Goal: Task Accomplishment & Management: Manage account settings

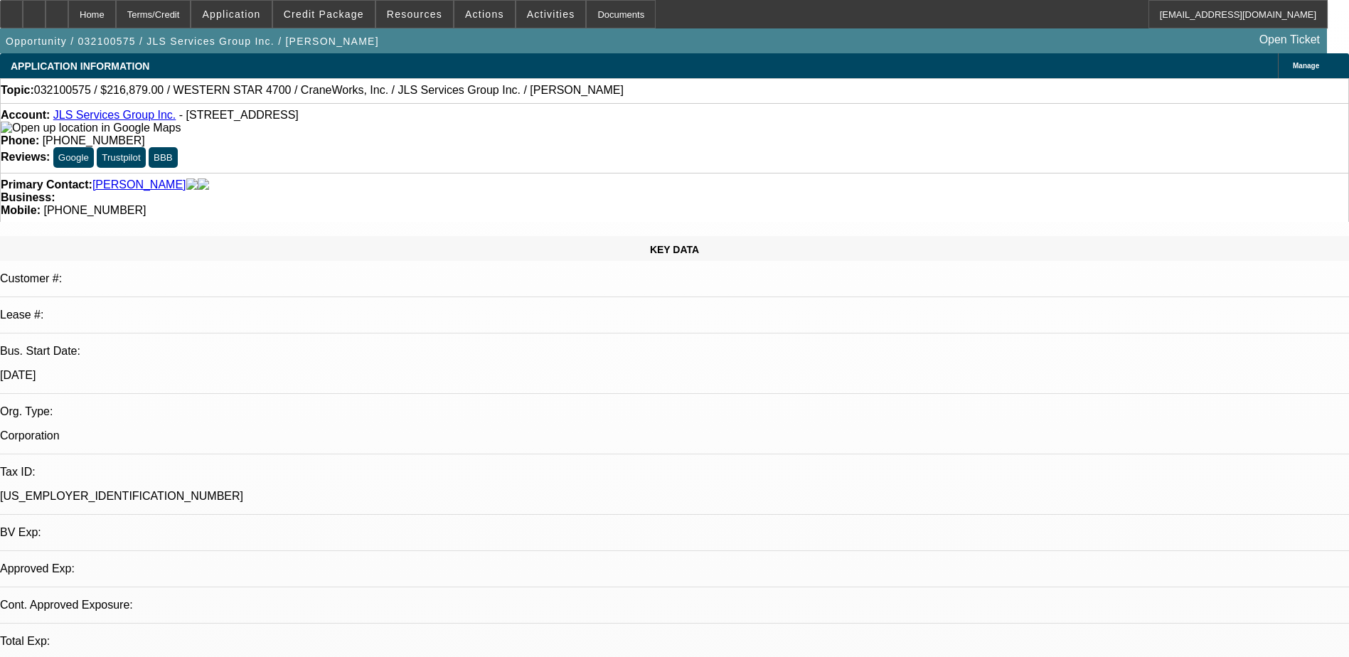
select select "0.2"
select select "2"
select select "0"
select select "6"
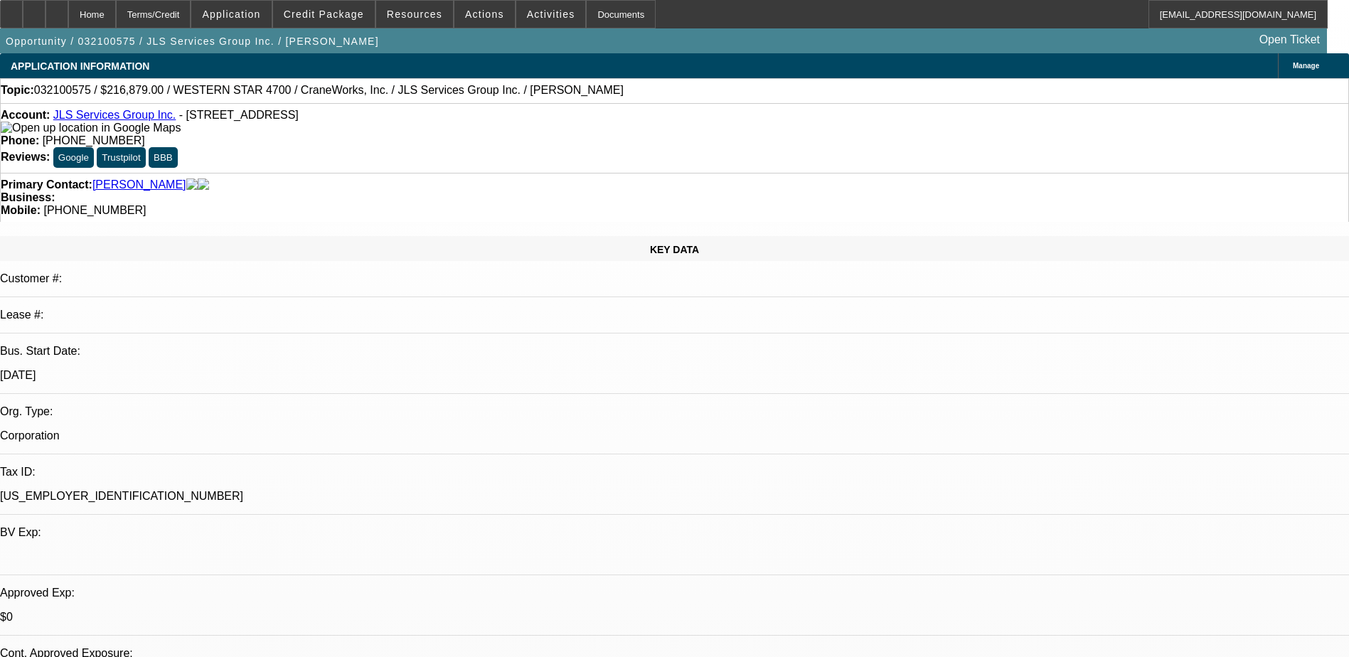
click at [326, 14] on span "Credit Package" at bounding box center [324, 14] width 80 height 11
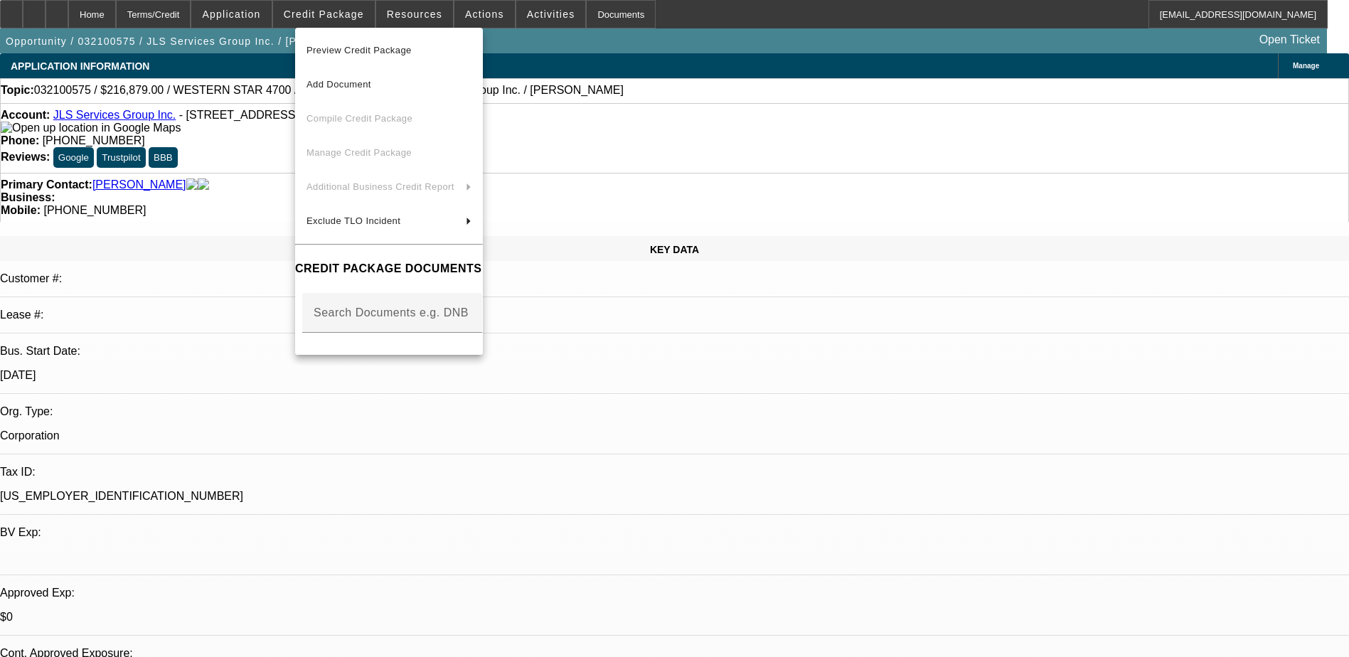
click at [265, 12] on div at bounding box center [674, 328] width 1349 height 657
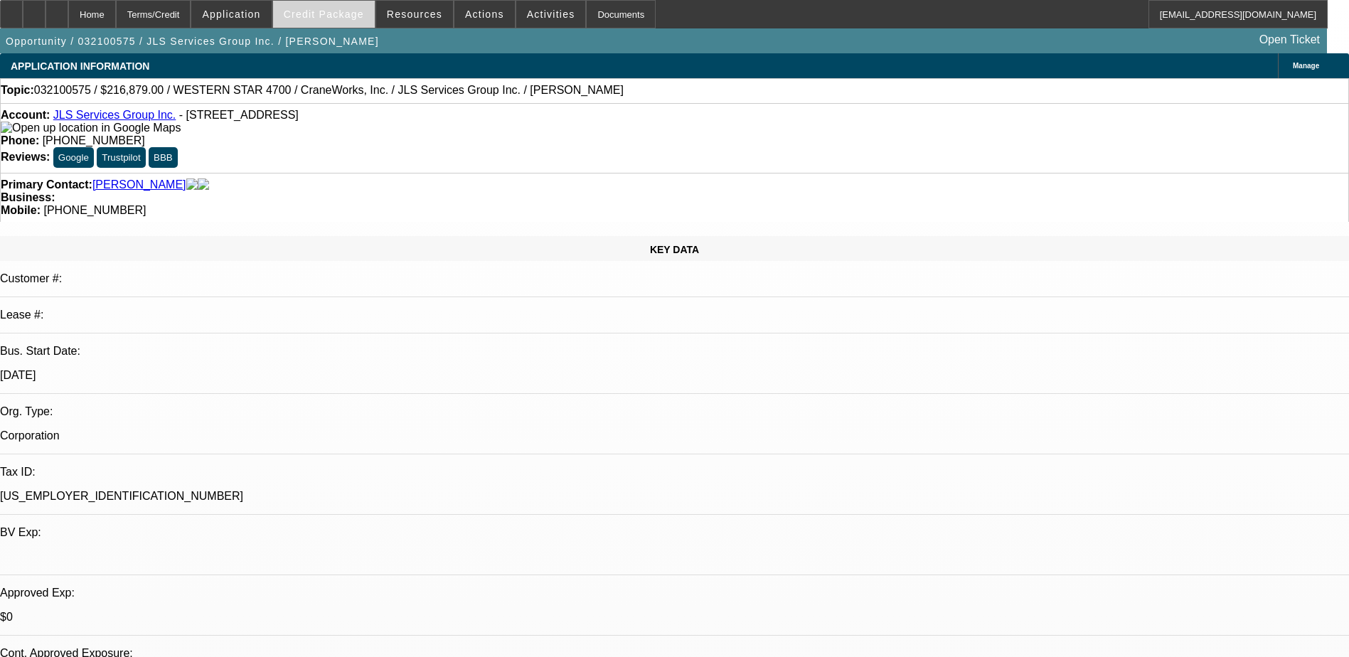
click at [326, 24] on span at bounding box center [324, 14] width 102 height 34
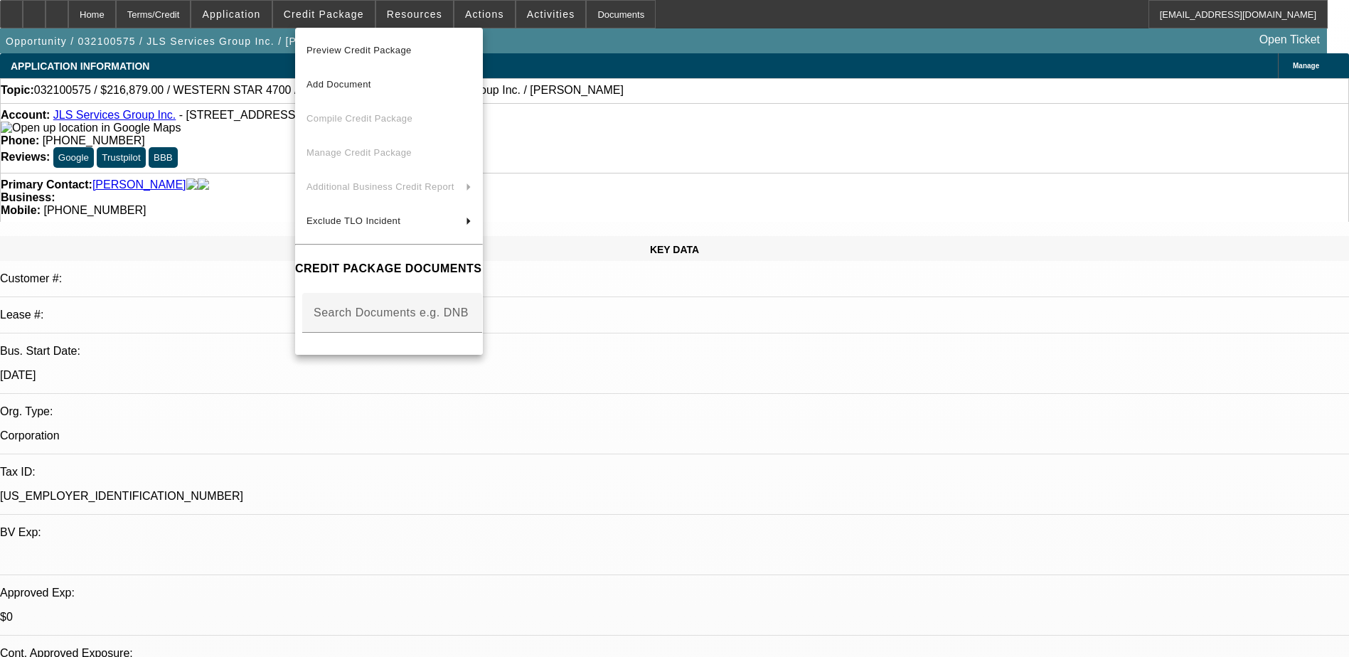
click at [277, 22] on div at bounding box center [674, 328] width 1349 height 657
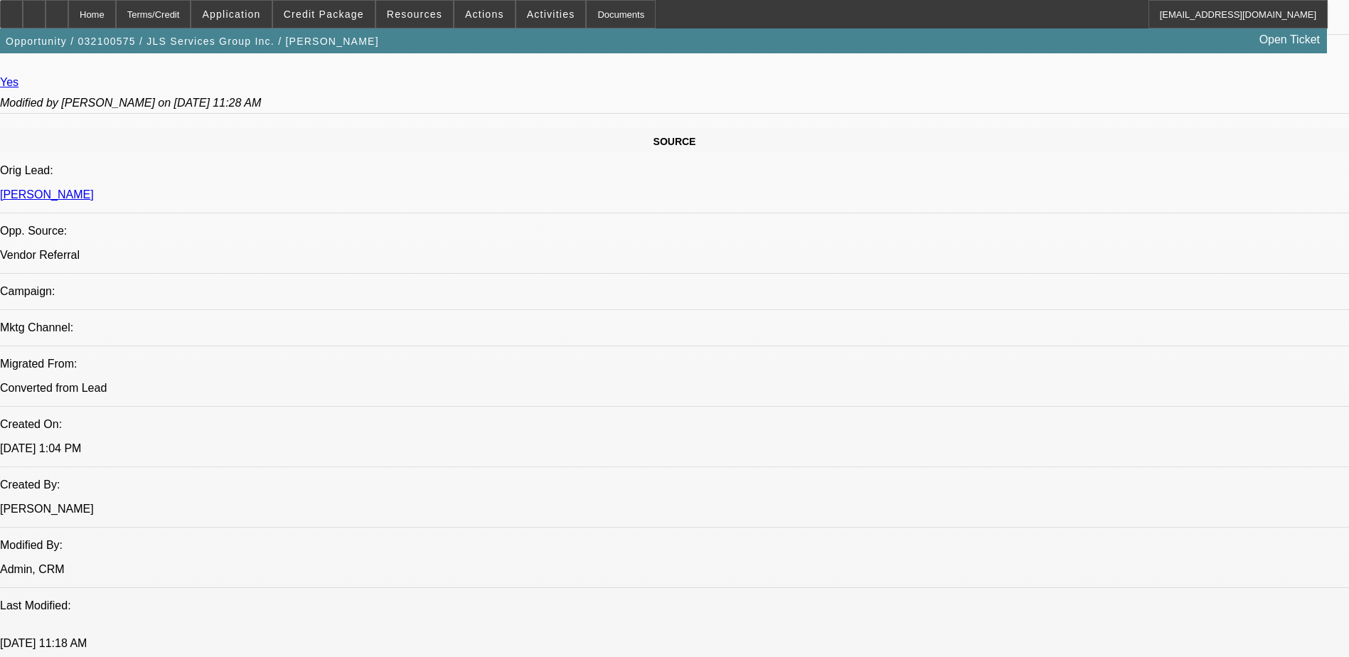
scroll to position [782, 0]
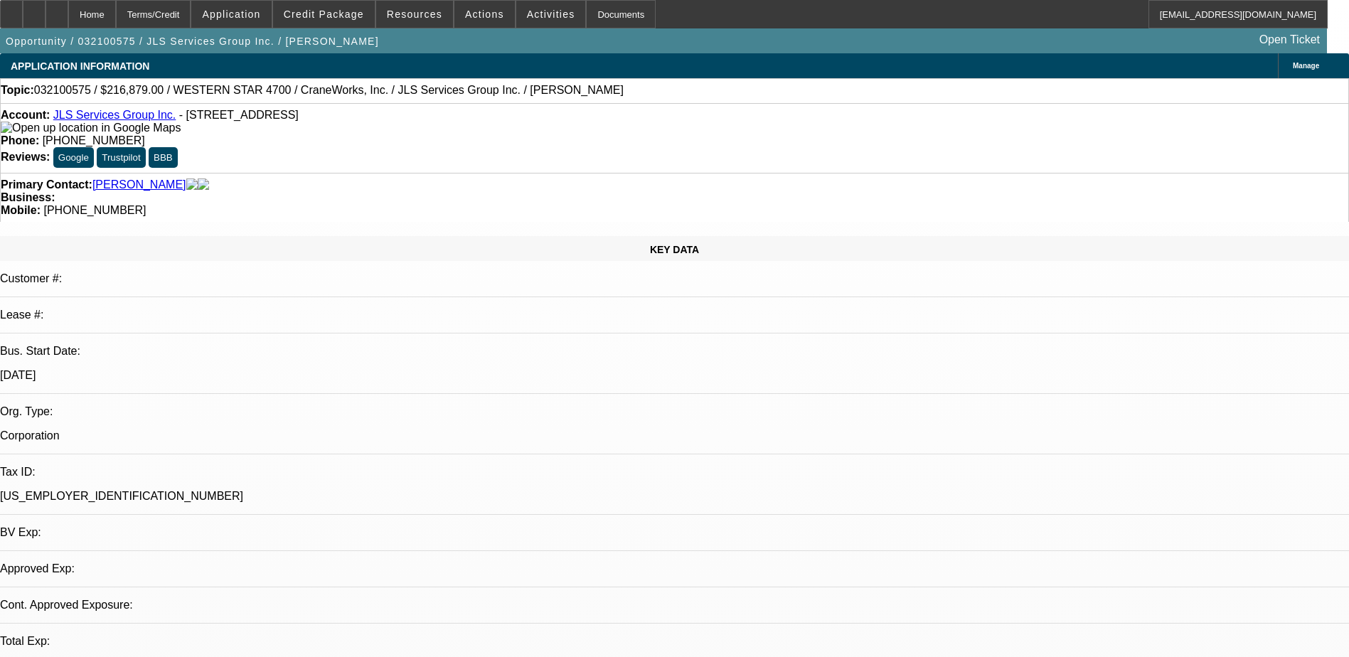
select select "0.2"
select select "2"
select select "0"
select select "1"
select select "2"
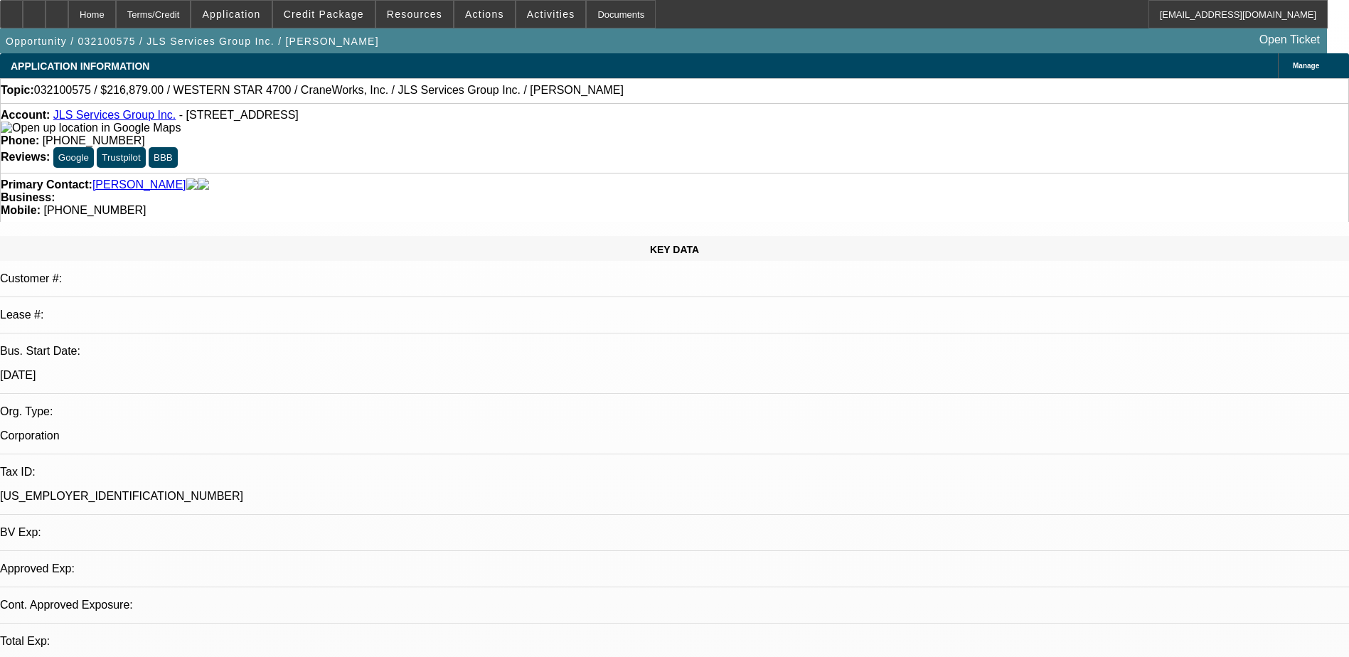
select select "6"
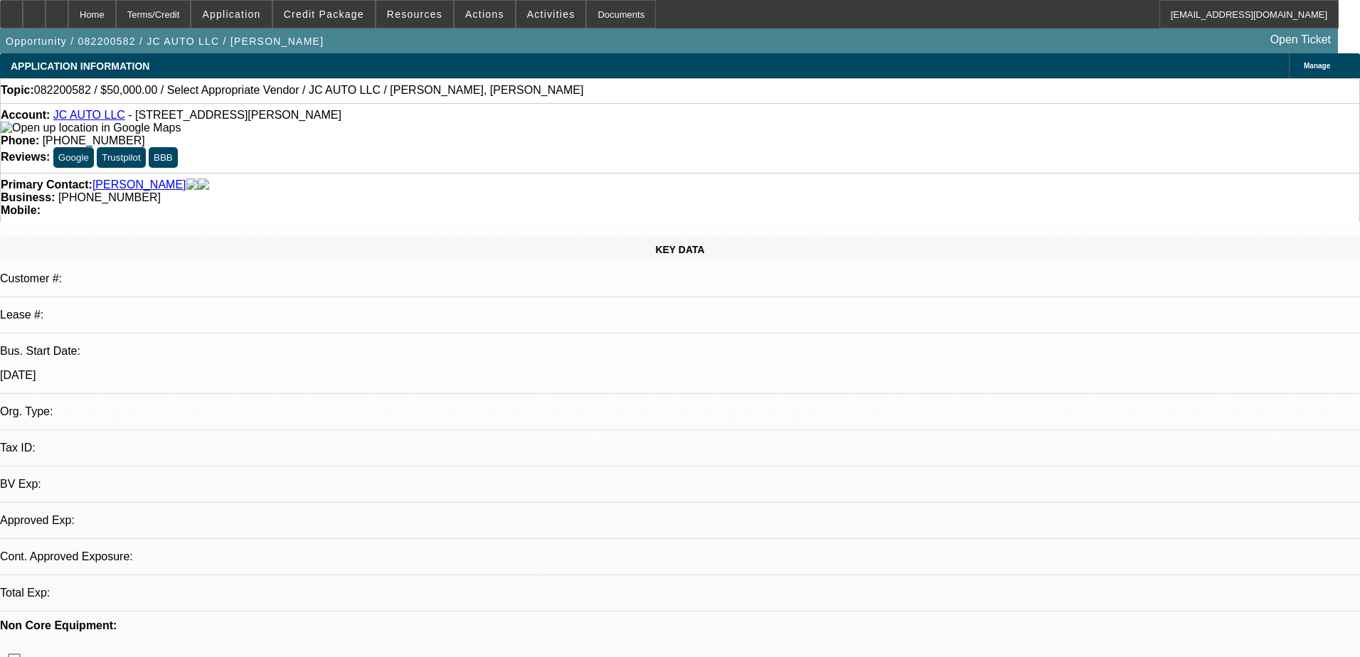
select select "0"
select select "2"
select select "0.1"
select select "4"
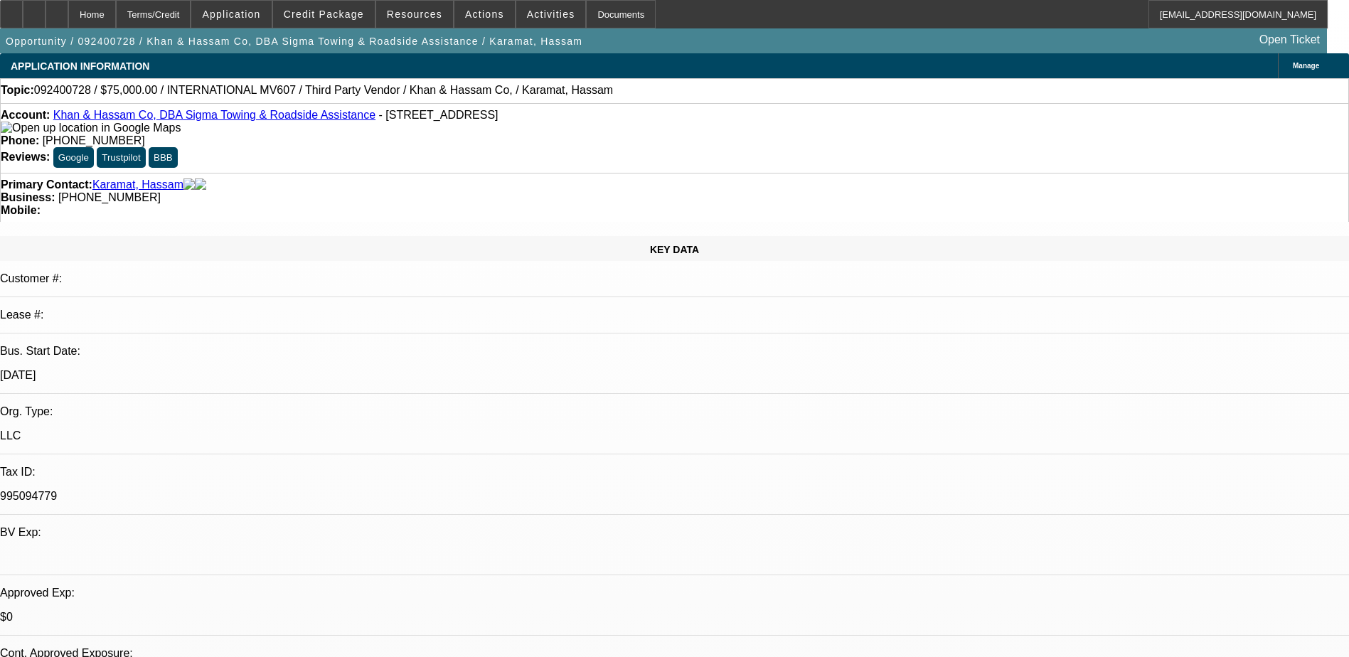
select select "0"
select select "2"
select select "0"
select select "2"
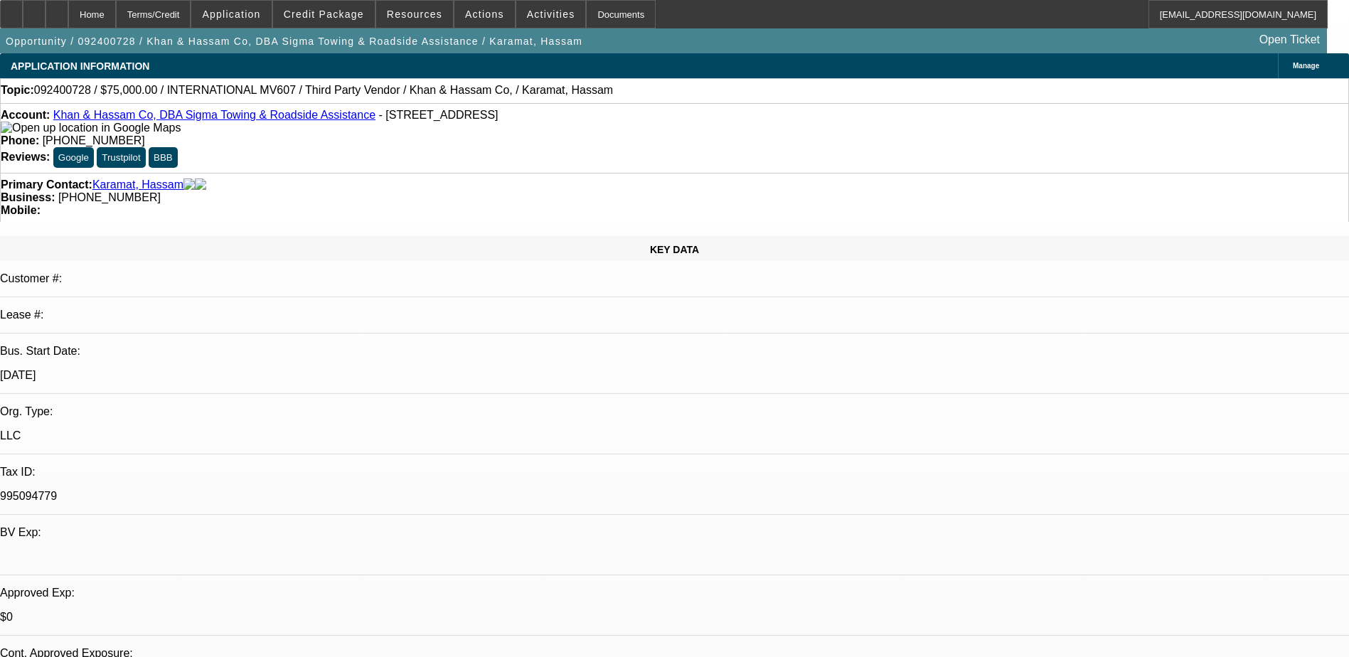
select select "0"
select select "2"
select select "0"
select select "0.1"
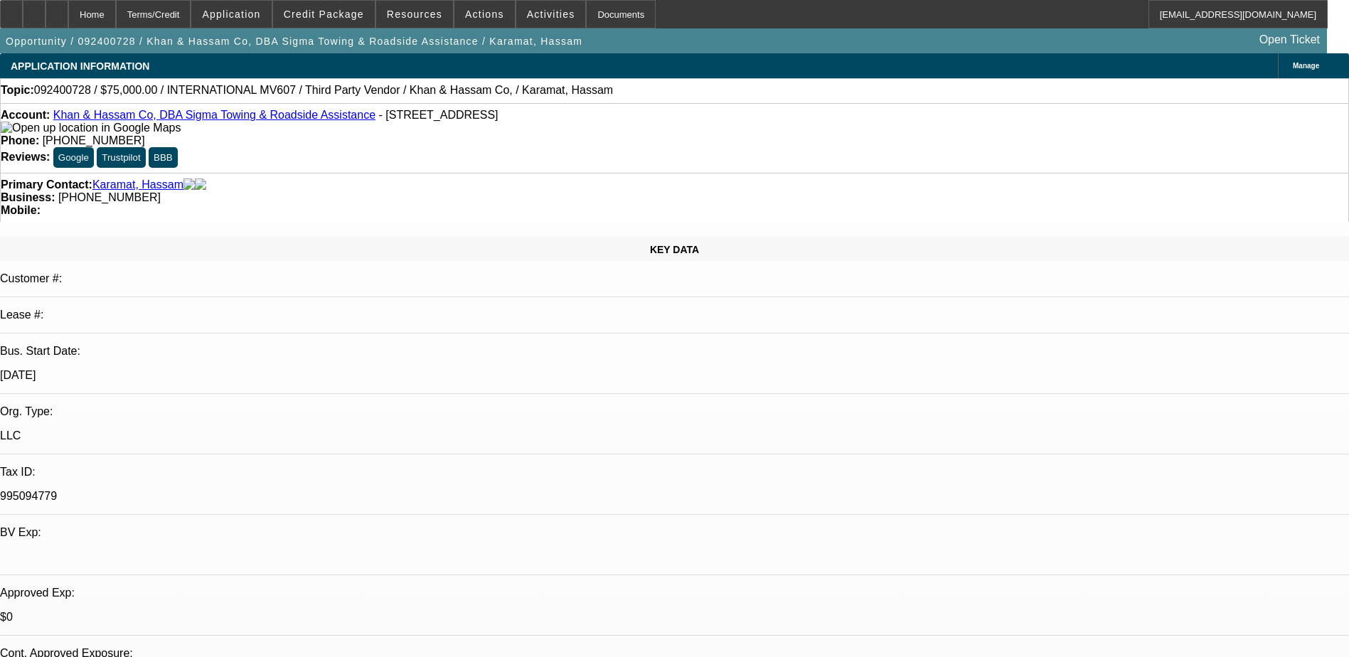
select select "2"
select select "0"
select select "1"
select select "2"
select select "6"
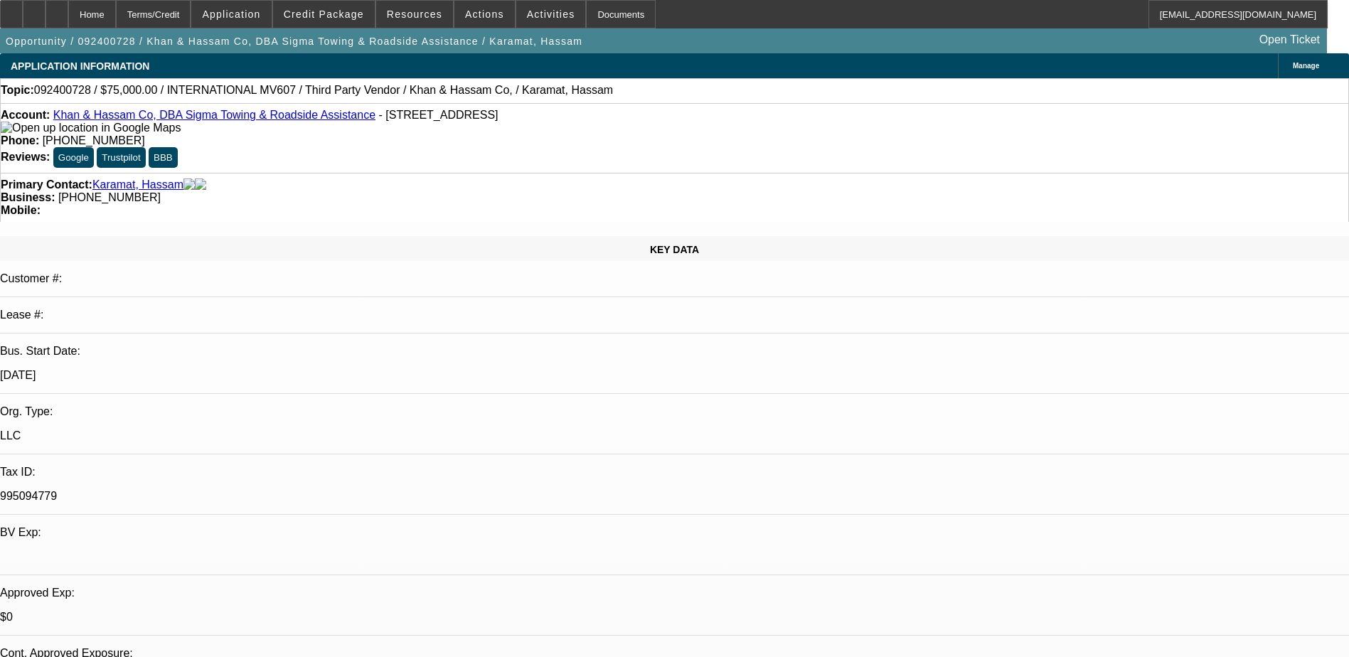
select select "1"
select select "2"
select select "6"
select select "1"
select select "2"
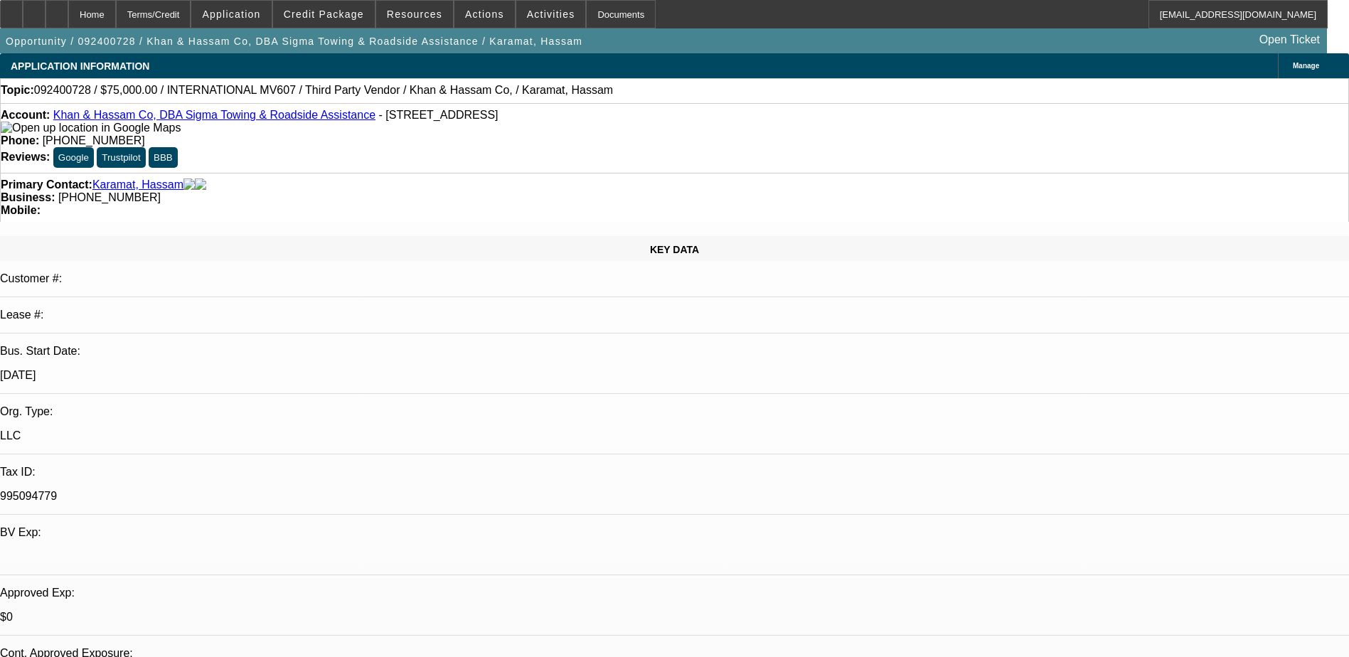
select select "6"
select select "1"
select select "2"
select select "6"
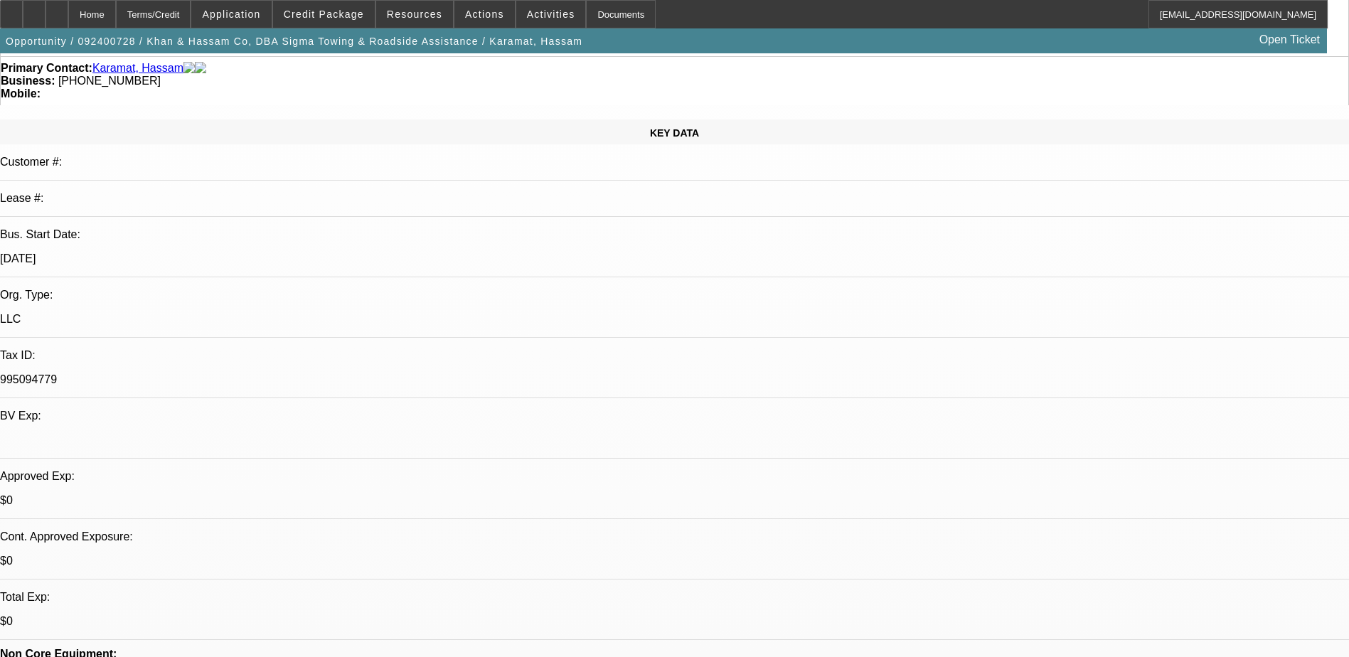
scroll to position [142, 0]
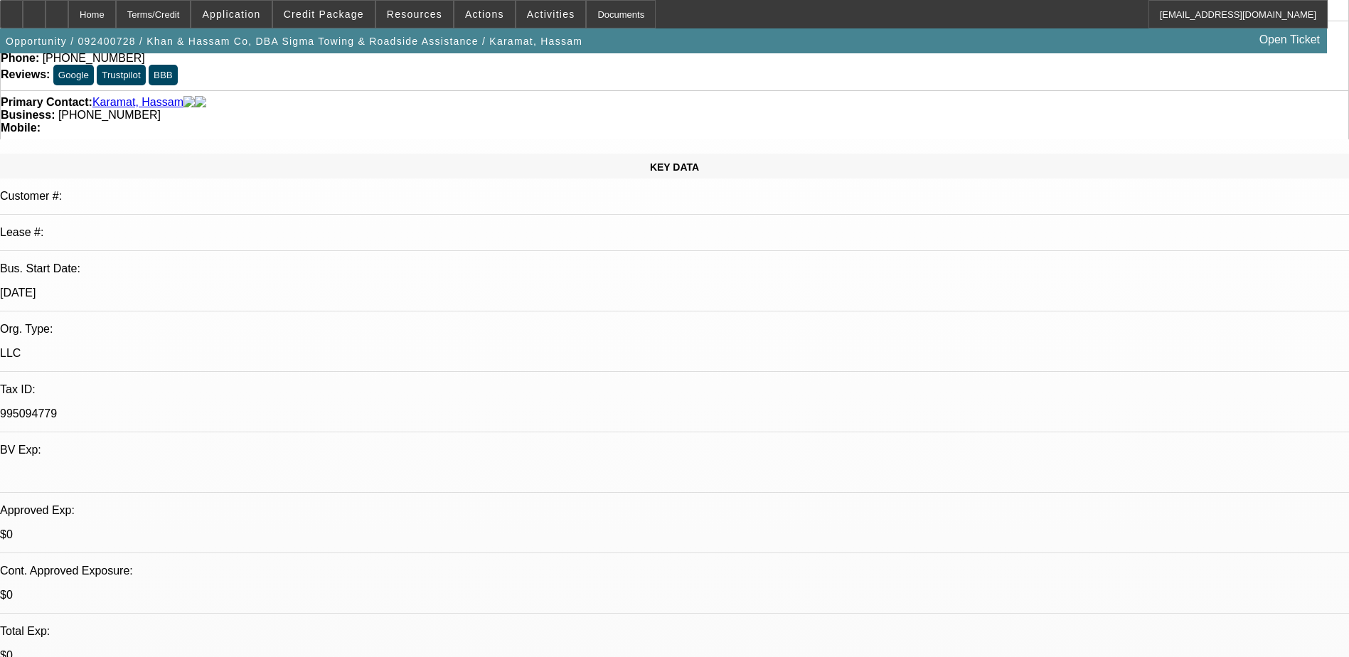
scroll to position [0, 0]
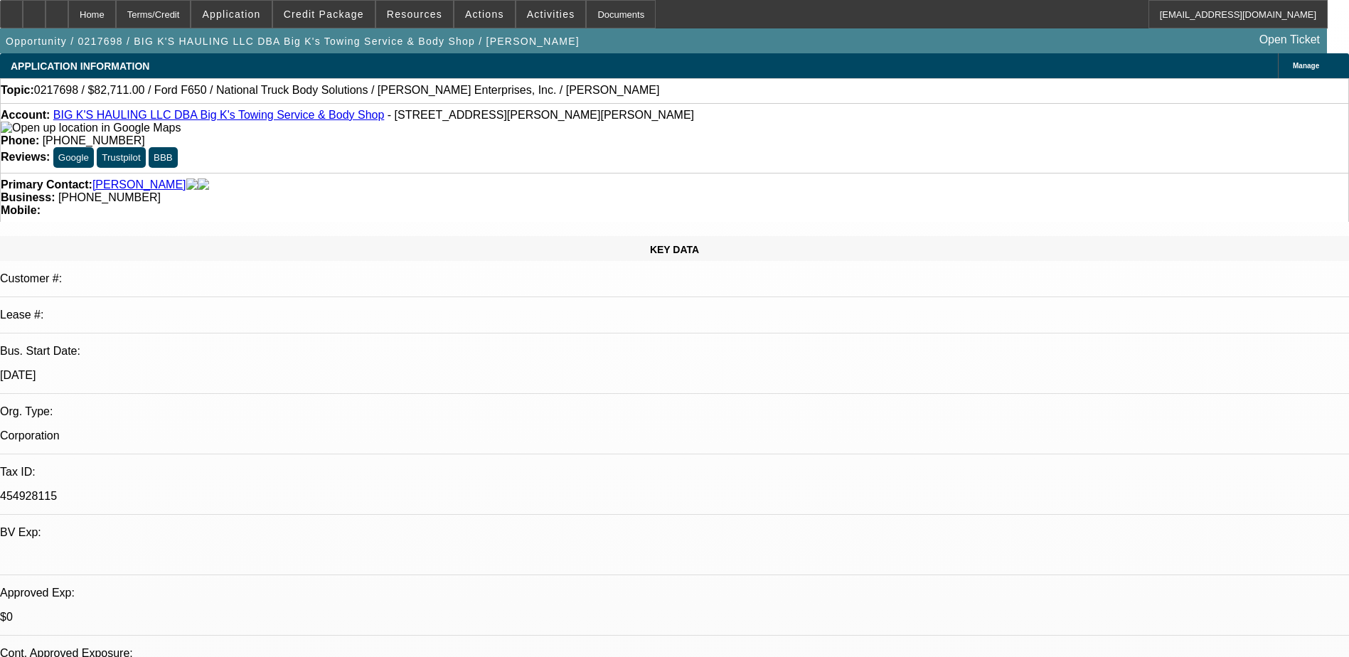
select select "0"
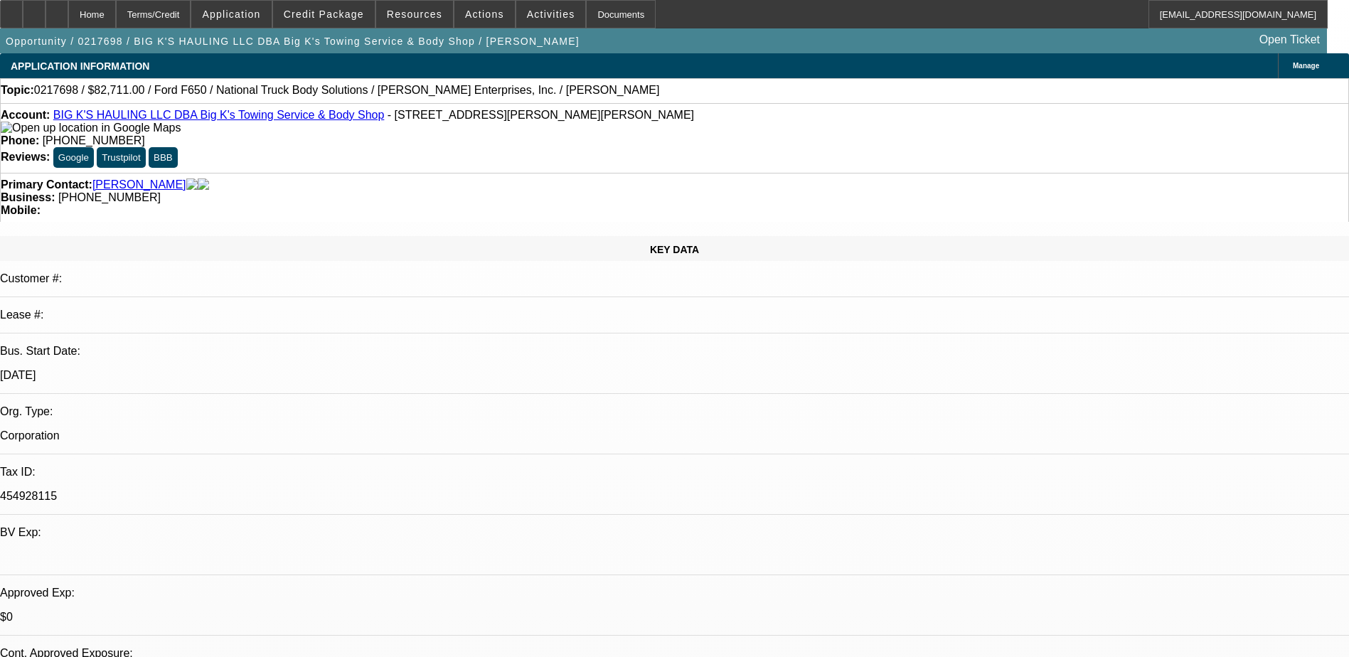
select select "0"
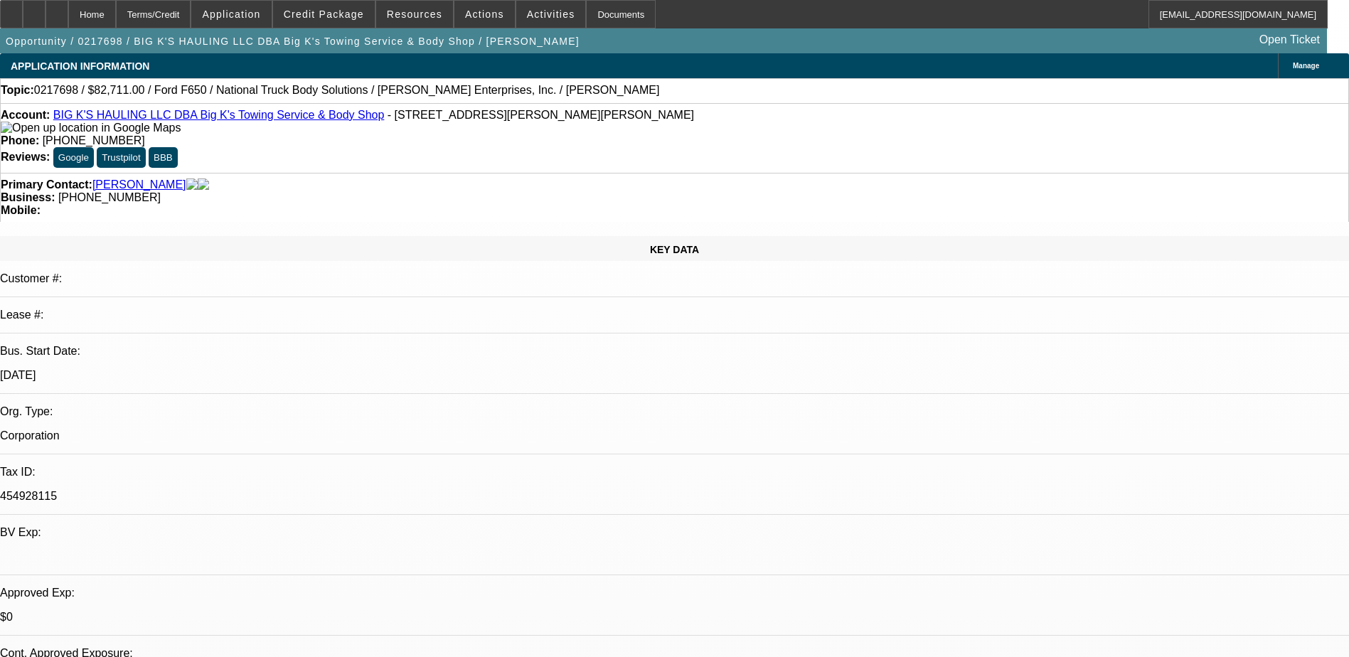
select select "0"
select select "1"
select select "3"
select select "6"
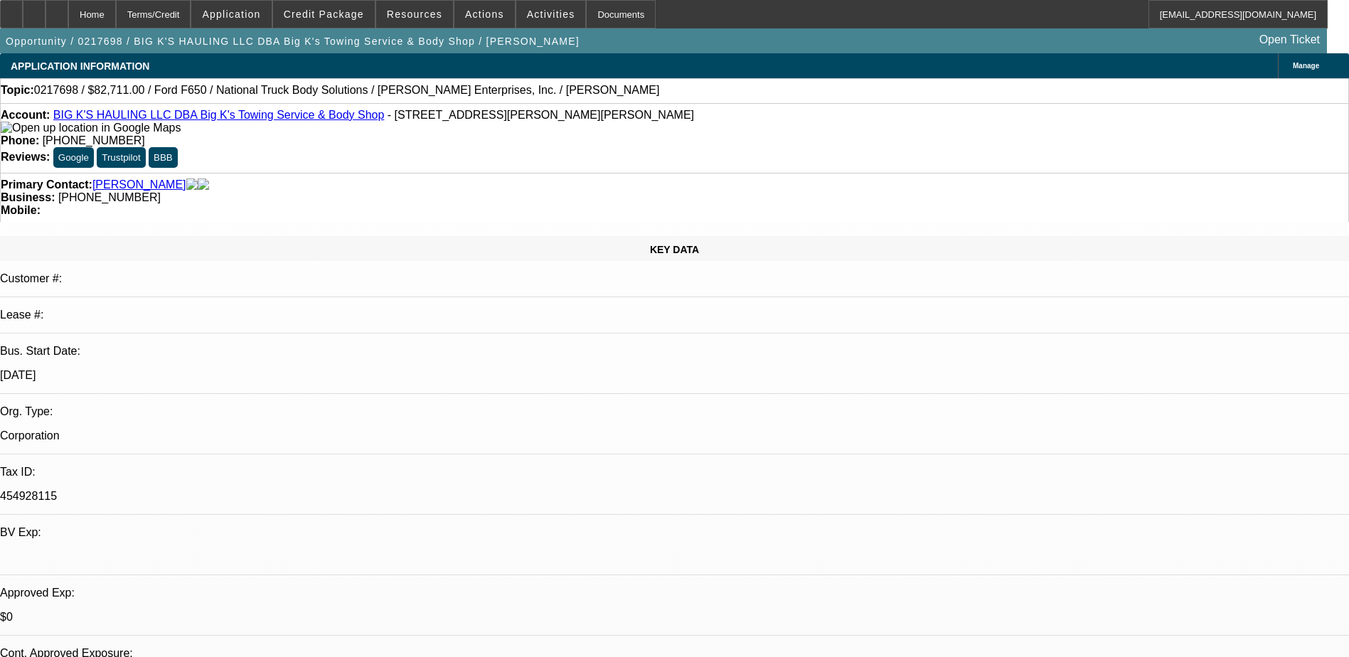
select select "1"
select select "3"
select select "6"
select select "1"
select select "3"
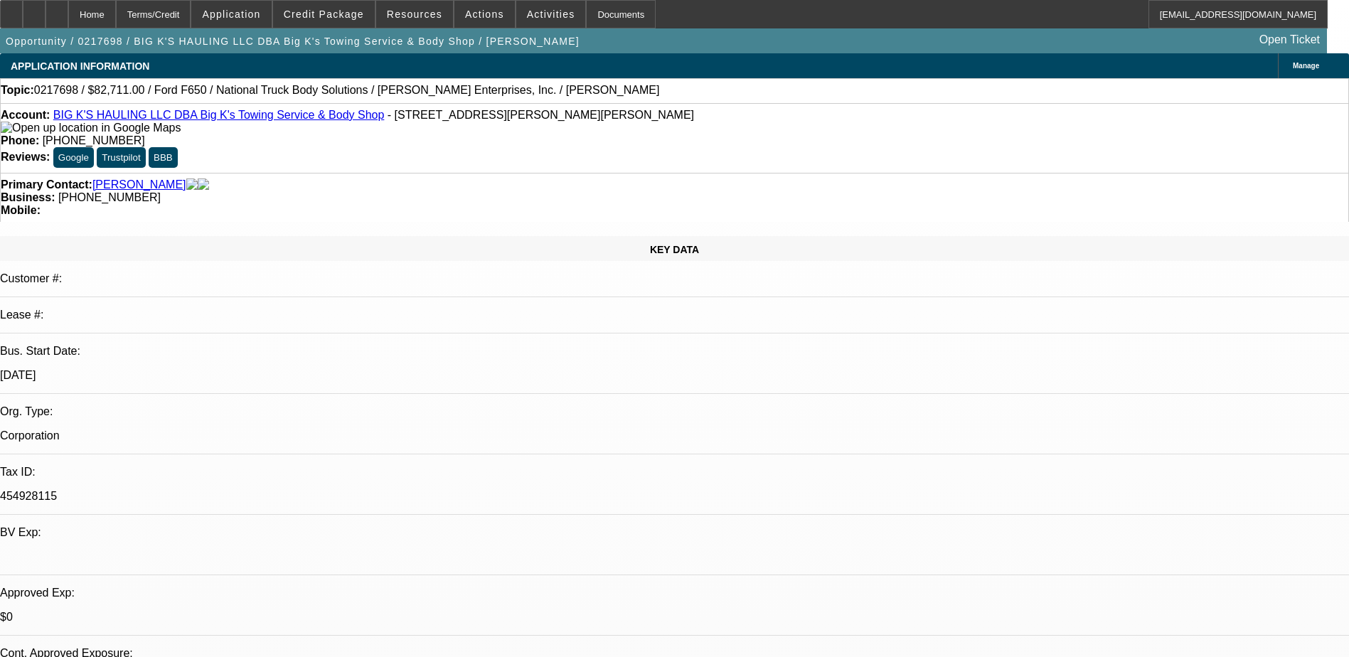
select select "6"
select select "1"
select select "3"
select select "6"
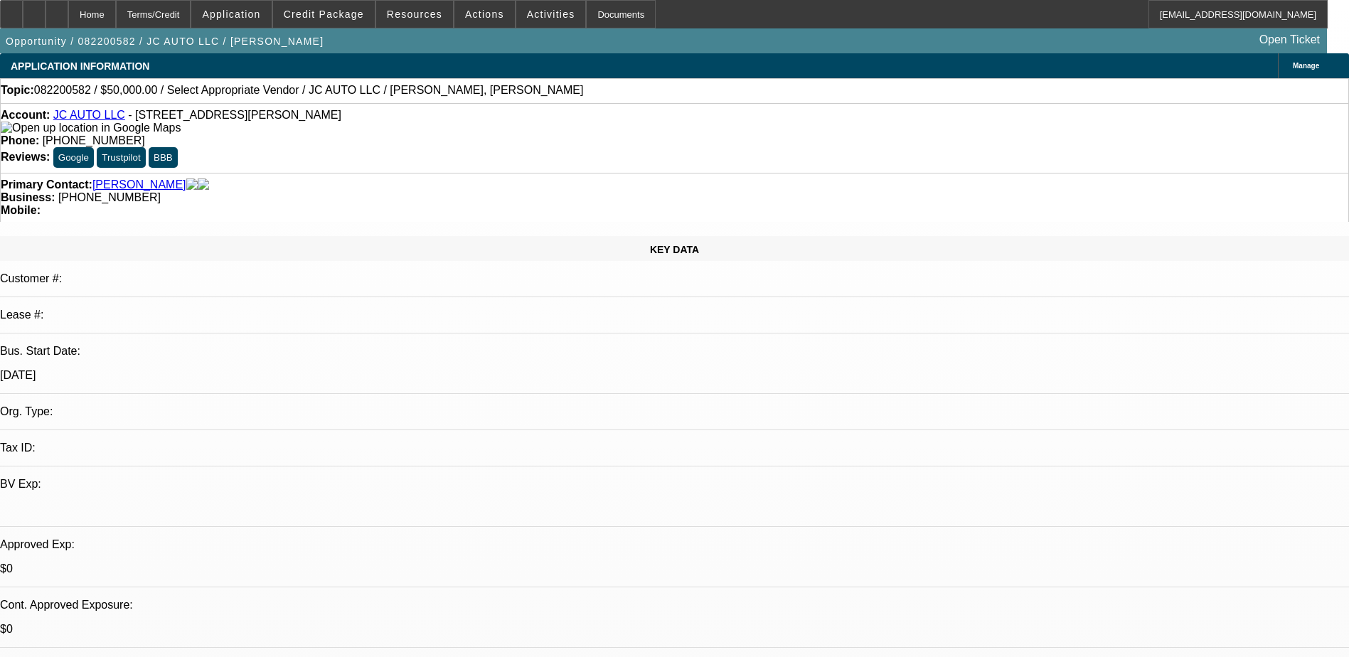
select select "0"
select select "2"
select select "0.1"
select select "4"
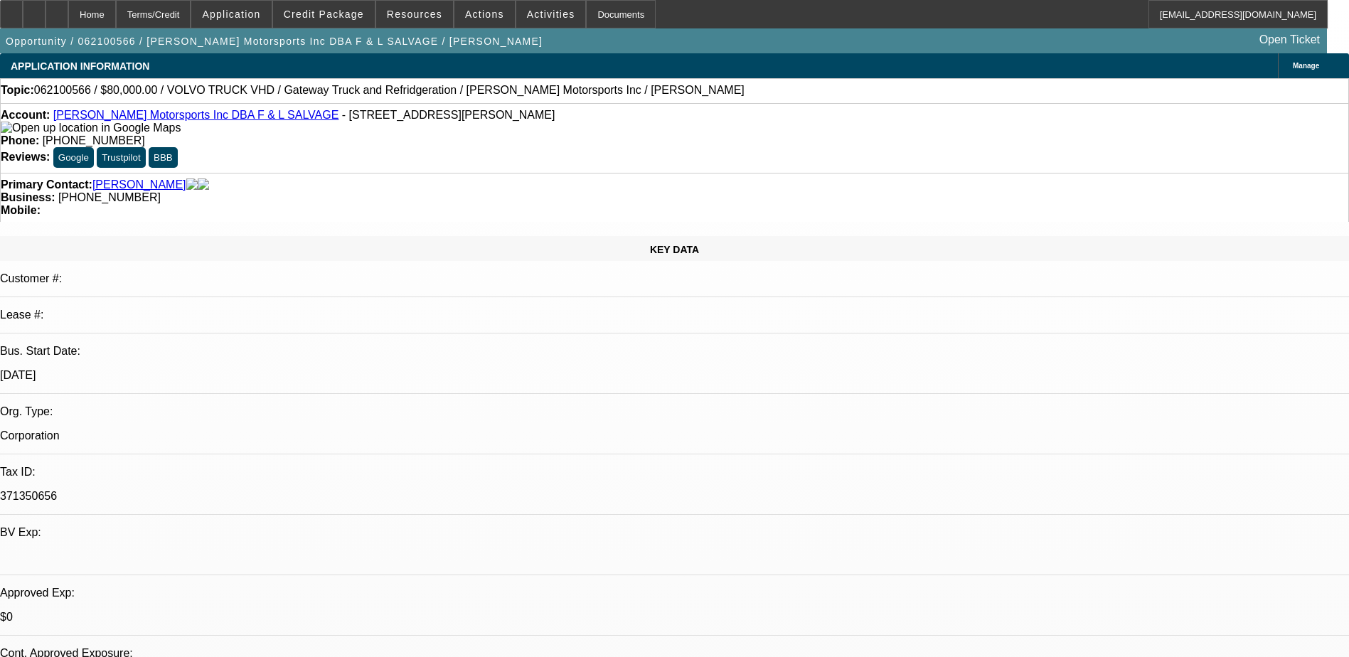
select select "0"
select select "6"
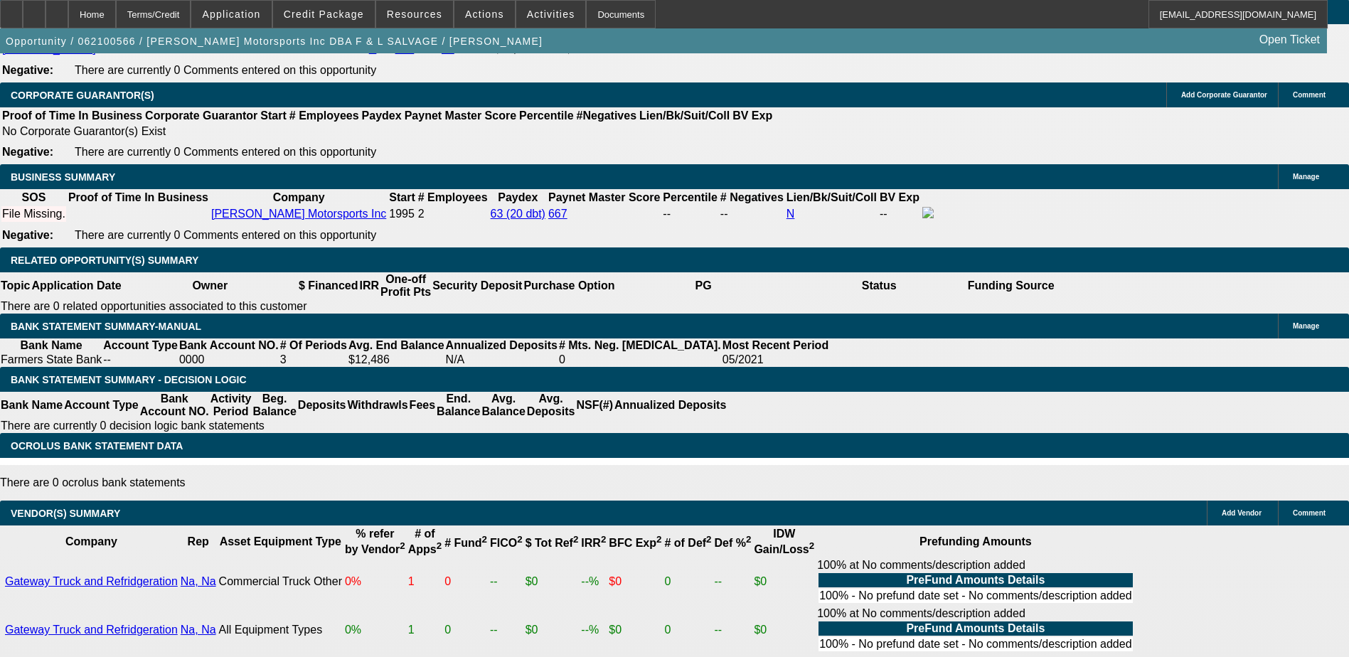
scroll to position [2133, 0]
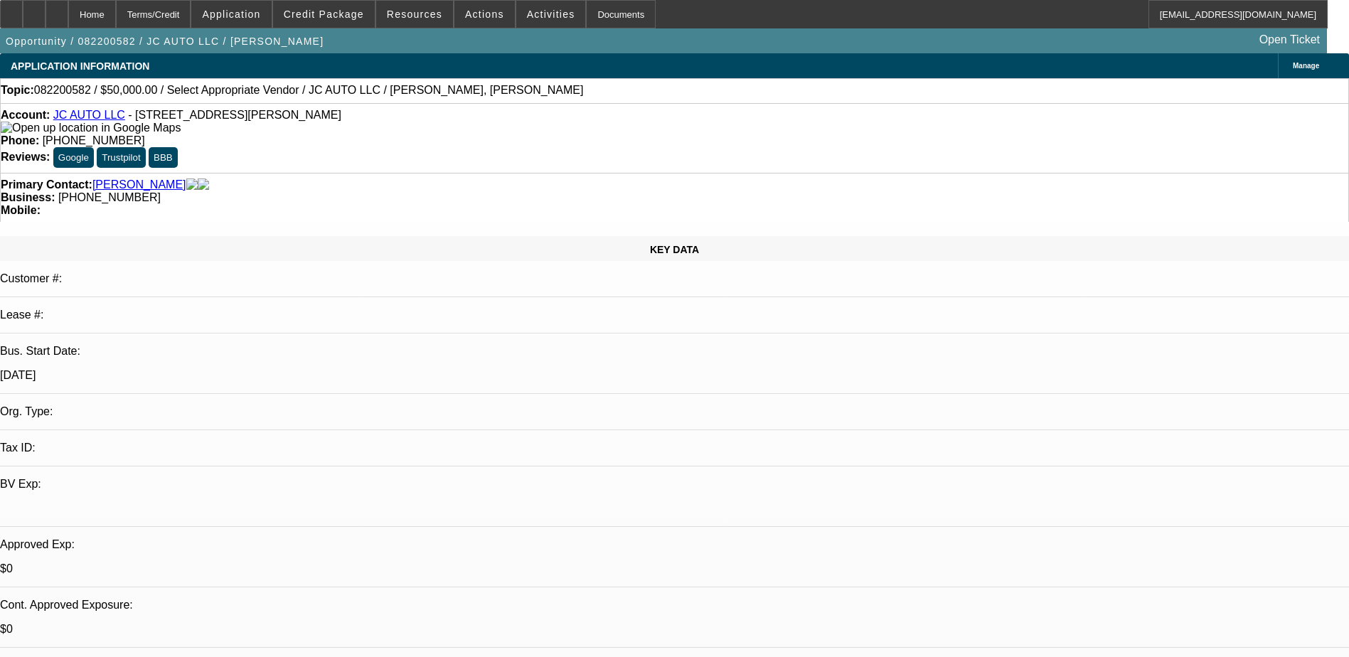
select select "0"
select select "2"
select select "0.1"
select select "4"
